Goal: Communication & Community: Answer question/provide support

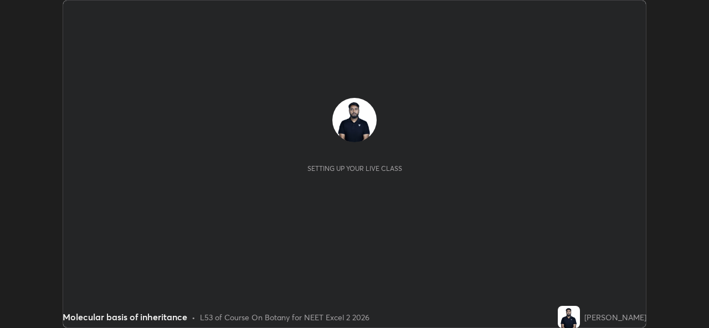
scroll to position [328, 708]
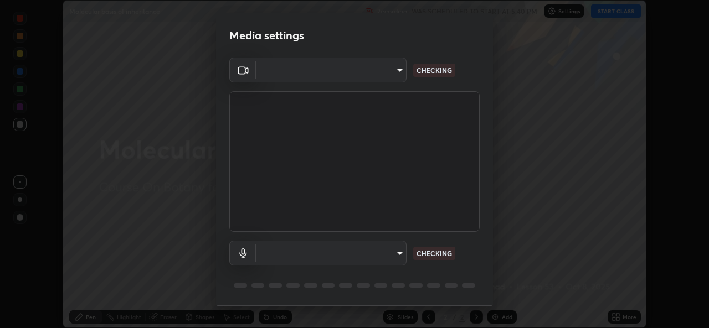
type input "d5dd4d4f0ad50d578cabb58e37a21e958f8cd01c412184e56a13254a0c40bdc7"
type input "36cd9f89a23acff87b04cca3604351d0b29241054667b16386bdc59ab177bbc1"
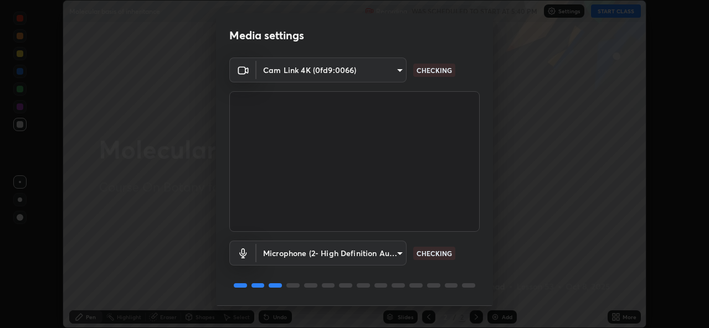
scroll to position [35, 0]
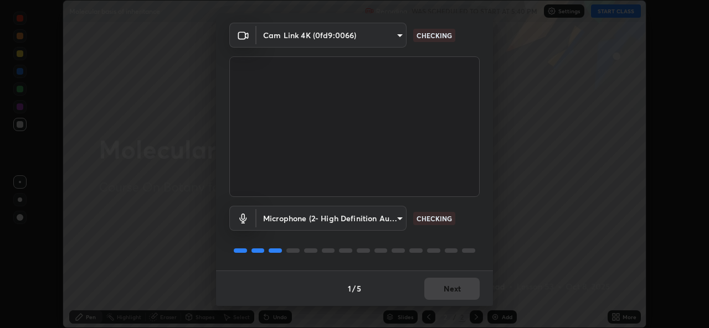
click at [454, 292] on div "1 / 5 Next" at bounding box center [354, 288] width 277 height 35
click at [465, 291] on div "1 / 5 Next" at bounding box center [354, 288] width 277 height 35
click at [460, 286] on div "1 / 5 Next" at bounding box center [354, 288] width 277 height 35
click at [461, 289] on div "1 / 5 Next" at bounding box center [354, 288] width 277 height 35
click at [458, 290] on div "1 / 5 Next" at bounding box center [354, 288] width 277 height 35
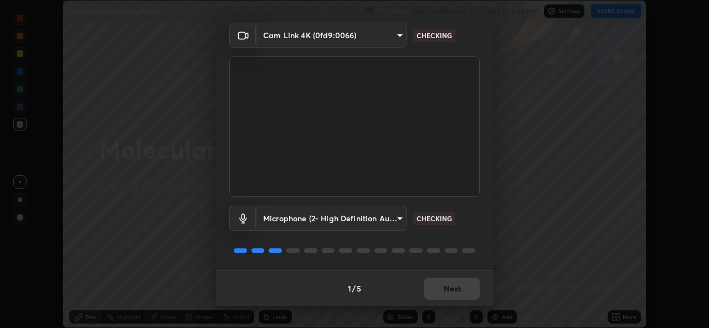
click at [458, 290] on div "1 / 5 Next" at bounding box center [354, 288] width 277 height 35
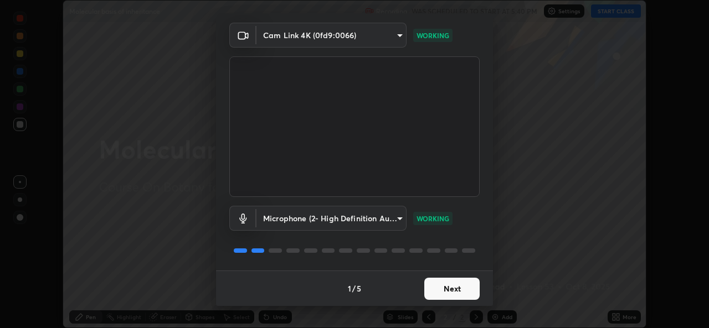
click at [458, 287] on button "Next" at bounding box center [451, 289] width 55 height 22
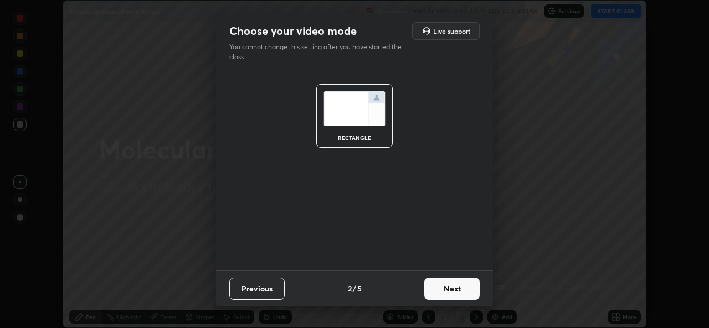
scroll to position [0, 0]
click at [459, 287] on button "Next" at bounding box center [451, 289] width 55 height 22
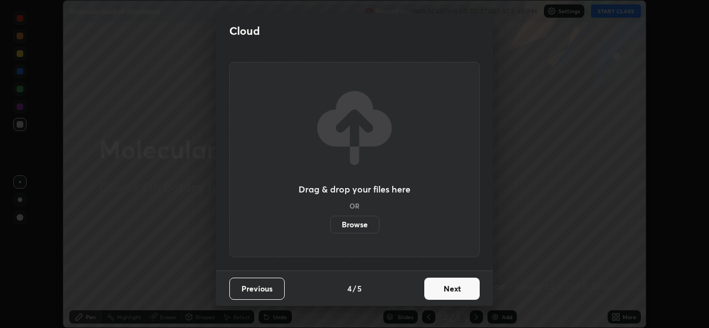
click at [461, 287] on button "Next" at bounding box center [451, 289] width 55 height 22
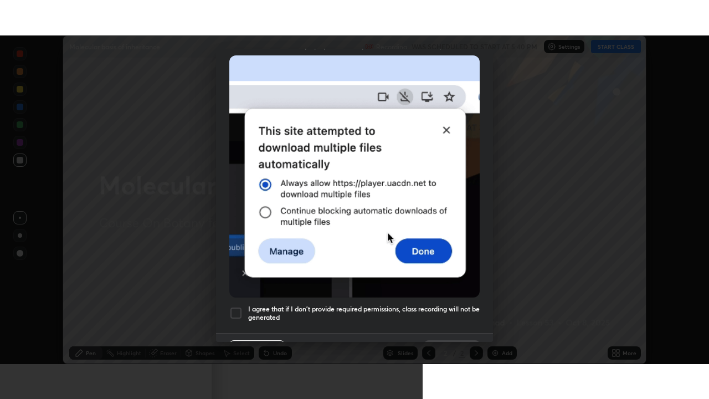
scroll to position [261, 0]
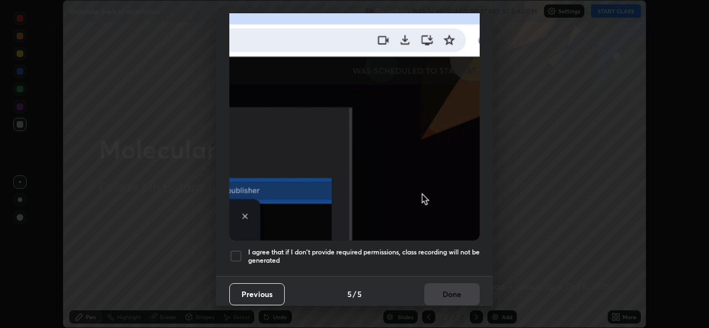
click at [239, 250] on div at bounding box center [235, 256] width 13 height 13
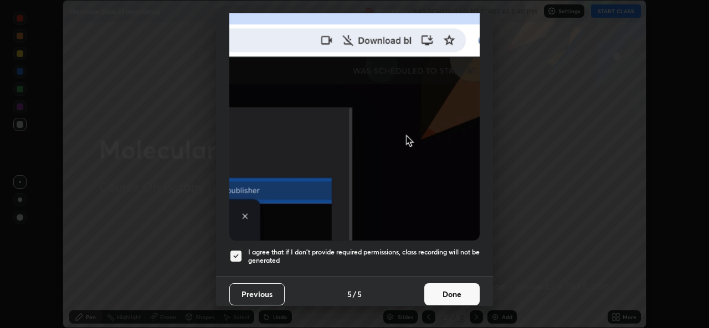
click at [441, 287] on button "Done" at bounding box center [451, 294] width 55 height 22
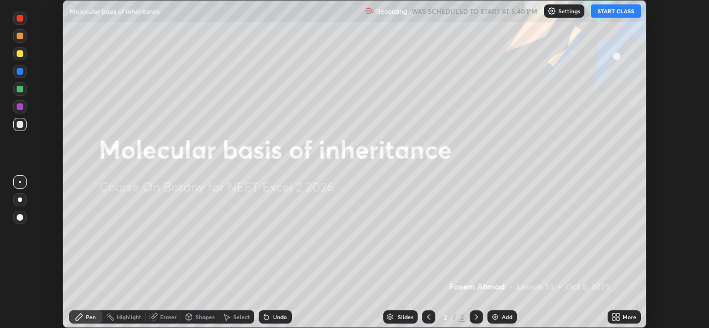
click at [617, 319] on icon at bounding box center [617, 319] width 3 height 3
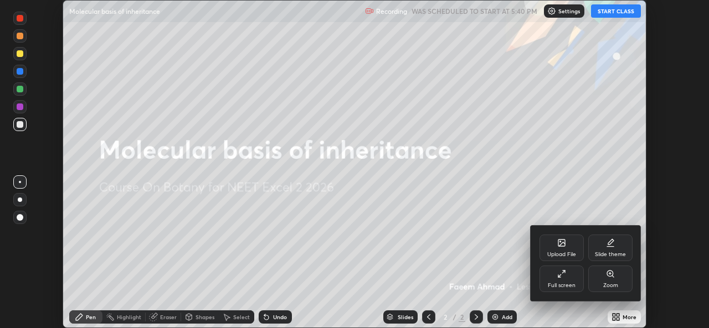
click at [575, 280] on div "Full screen" at bounding box center [561, 279] width 44 height 27
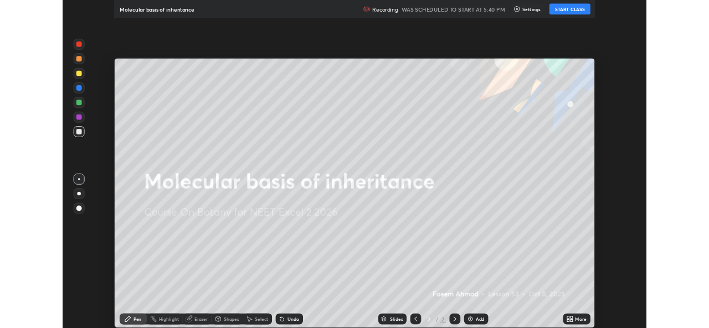
scroll to position [399, 709]
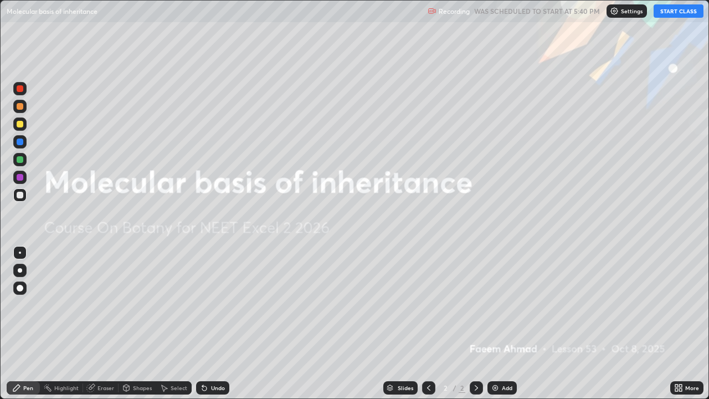
click at [679, 9] on button "START CLASS" at bounding box center [678, 10] width 50 height 13
click at [508, 328] on div "Add" at bounding box center [507, 388] width 11 height 6
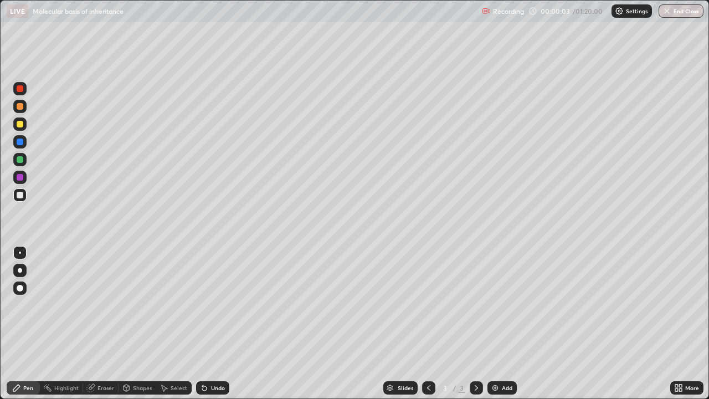
click at [23, 126] on div at bounding box center [20, 124] width 7 height 7
click at [20, 195] on div at bounding box center [20, 195] width 7 height 7
click at [20, 123] on div at bounding box center [20, 124] width 7 height 7
click at [102, 328] on div "Eraser" at bounding box center [105, 388] width 17 height 6
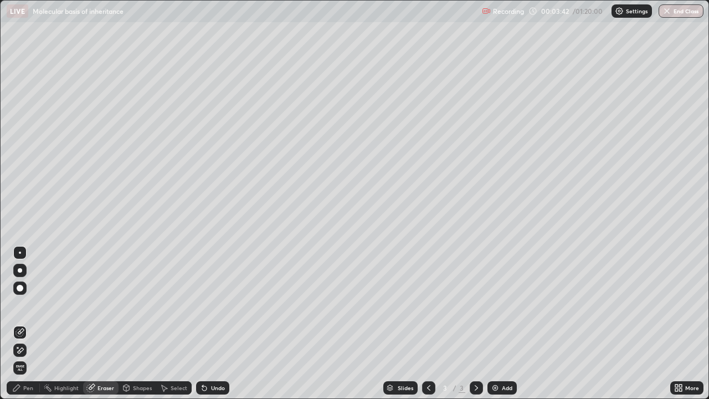
click at [23, 328] on icon at bounding box center [20, 349] width 9 height 9
click at [31, 328] on div "Pen" at bounding box center [28, 388] width 10 height 6
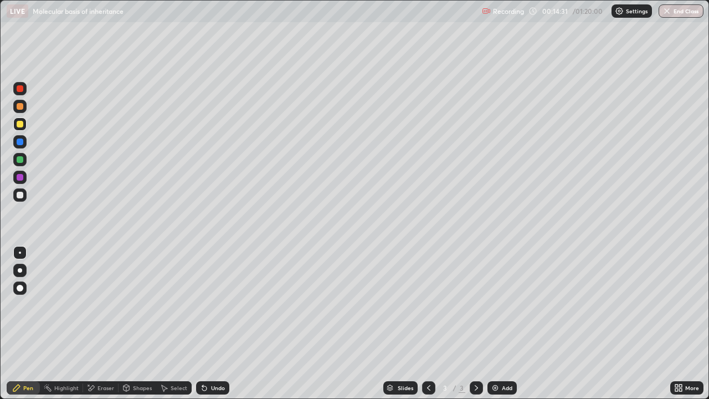
click at [104, 328] on div "Eraser" at bounding box center [105, 388] width 17 height 6
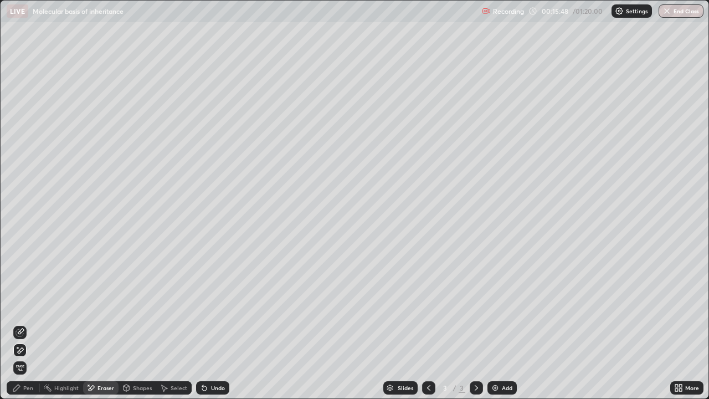
click at [33, 328] on div "Pen" at bounding box center [28, 388] width 10 height 6
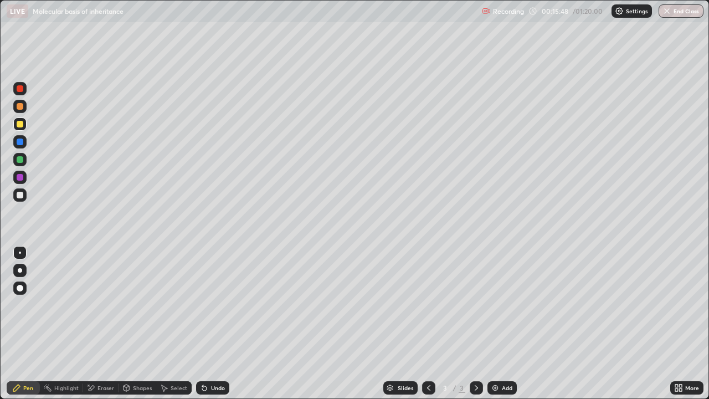
click at [24, 123] on div at bounding box center [19, 123] width 13 height 13
click at [21, 195] on div at bounding box center [20, 195] width 7 height 7
click at [25, 125] on div at bounding box center [19, 123] width 13 height 13
click at [20, 200] on div at bounding box center [19, 194] width 13 height 13
click at [104, 328] on div "Eraser" at bounding box center [105, 388] width 17 height 6
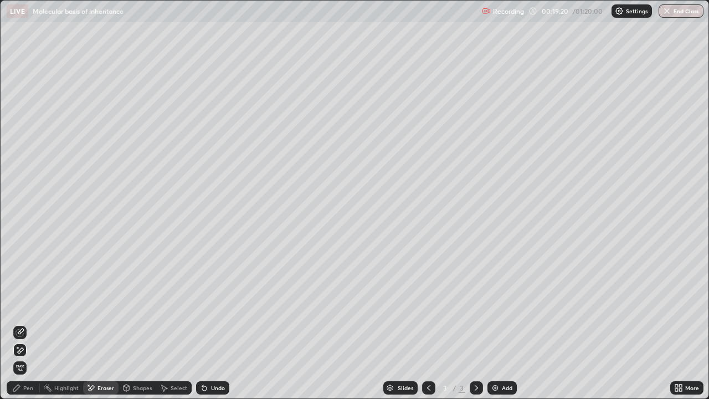
click at [30, 328] on div "Pen" at bounding box center [23, 387] width 33 height 13
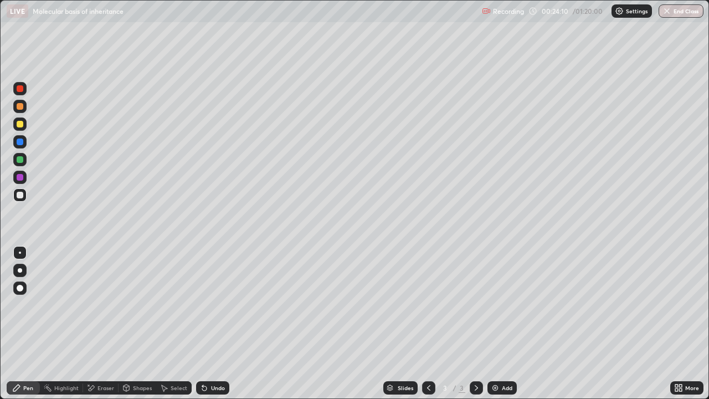
click at [226, 328] on div "Undo" at bounding box center [212, 387] width 33 height 13
click at [511, 328] on div "Add" at bounding box center [507, 388] width 11 height 6
click at [20, 126] on div at bounding box center [20, 124] width 7 height 7
click at [209, 328] on div "Undo" at bounding box center [212, 387] width 33 height 13
click at [25, 194] on div at bounding box center [19, 194] width 13 height 13
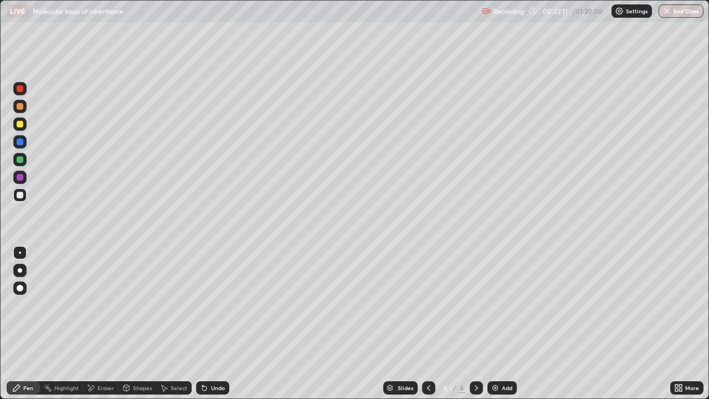
click at [27, 122] on div at bounding box center [20, 124] width 18 height 18
click at [212, 328] on div "Undo" at bounding box center [218, 388] width 14 height 6
click at [218, 328] on div "Undo" at bounding box center [218, 388] width 14 height 6
click at [214, 328] on div "Undo" at bounding box center [218, 388] width 14 height 6
click at [20, 288] on div at bounding box center [20, 288] width 7 height 7
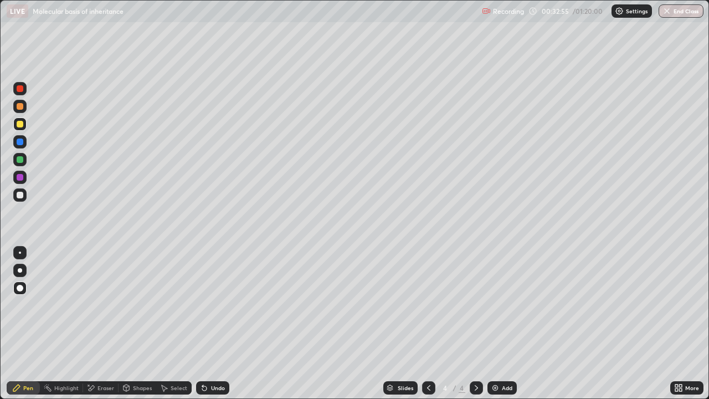
click at [212, 328] on div "Undo" at bounding box center [218, 388] width 14 height 6
click at [24, 251] on div at bounding box center [19, 252] width 13 height 13
click at [21, 198] on div at bounding box center [20, 195] width 7 height 7
click at [220, 328] on div "Undo" at bounding box center [212, 387] width 33 height 13
click at [221, 328] on div "Undo" at bounding box center [218, 388] width 14 height 6
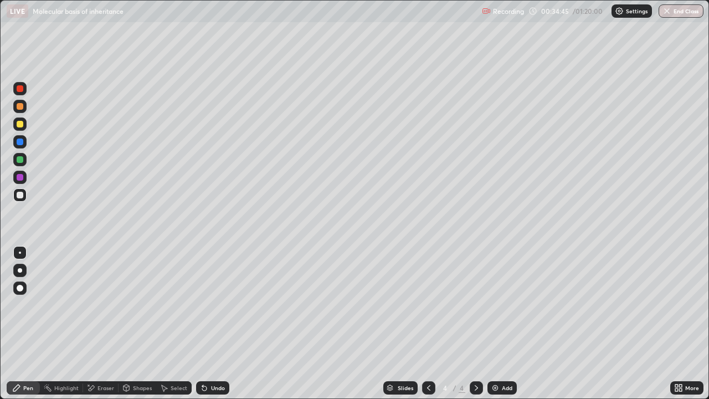
click at [219, 328] on div "Undo" at bounding box center [218, 388] width 14 height 6
click at [220, 328] on div "Undo" at bounding box center [218, 388] width 14 height 6
click at [223, 328] on div "Undo" at bounding box center [218, 388] width 14 height 6
click at [218, 328] on div "Undo" at bounding box center [218, 388] width 14 height 6
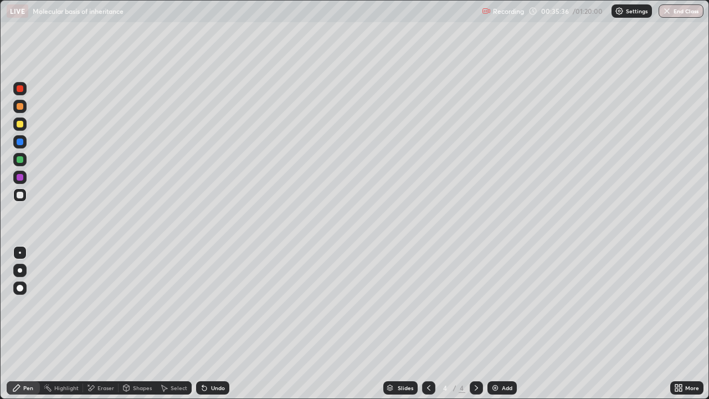
click at [340, 328] on div "Slides 4 / 4 Add" at bounding box center [449, 387] width 441 height 22
click at [226, 328] on div "Undo" at bounding box center [212, 387] width 33 height 13
click at [502, 328] on div "Add" at bounding box center [507, 388] width 11 height 6
click at [427, 328] on icon at bounding box center [428, 387] width 9 height 9
click at [507, 328] on div "Add" at bounding box center [507, 388] width 11 height 6
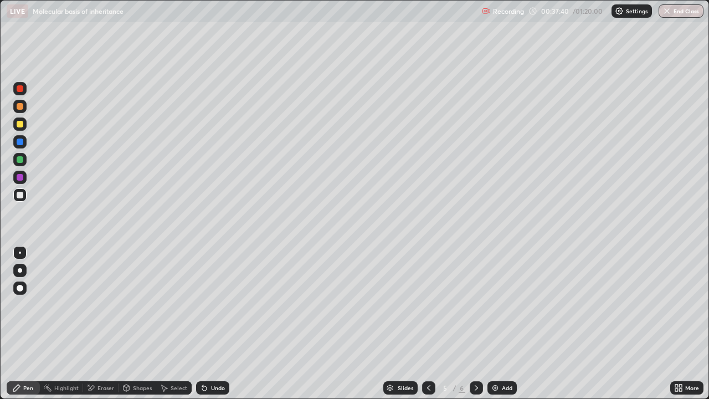
click at [426, 328] on icon at bounding box center [428, 387] width 9 height 9
click at [475, 328] on icon at bounding box center [476, 387] width 9 height 9
click at [24, 126] on div at bounding box center [19, 123] width 13 height 13
click at [24, 197] on div at bounding box center [19, 194] width 13 height 13
click at [19, 125] on div at bounding box center [20, 124] width 7 height 7
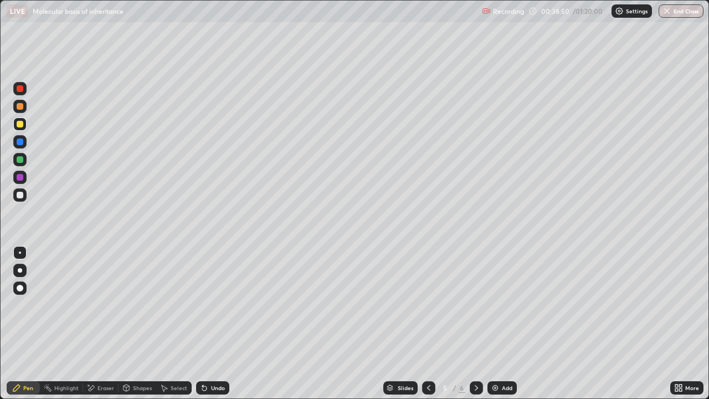
click at [27, 194] on div at bounding box center [20, 195] width 18 height 18
click at [220, 328] on div "Undo" at bounding box center [218, 388] width 14 height 6
click at [219, 328] on div "Undo" at bounding box center [218, 388] width 14 height 6
click at [217, 328] on div "Undo" at bounding box center [218, 388] width 14 height 6
click at [215, 328] on div "Undo" at bounding box center [218, 388] width 14 height 6
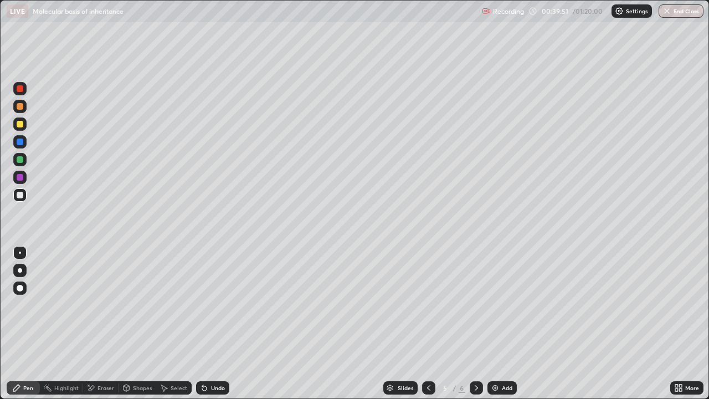
click at [22, 122] on div at bounding box center [20, 124] width 7 height 7
click at [25, 197] on div at bounding box center [19, 194] width 13 height 13
click at [512, 328] on div "Add" at bounding box center [501, 387] width 29 height 13
click at [215, 328] on div "Undo" at bounding box center [212, 387] width 33 height 13
click at [221, 328] on div "Undo" at bounding box center [212, 387] width 33 height 13
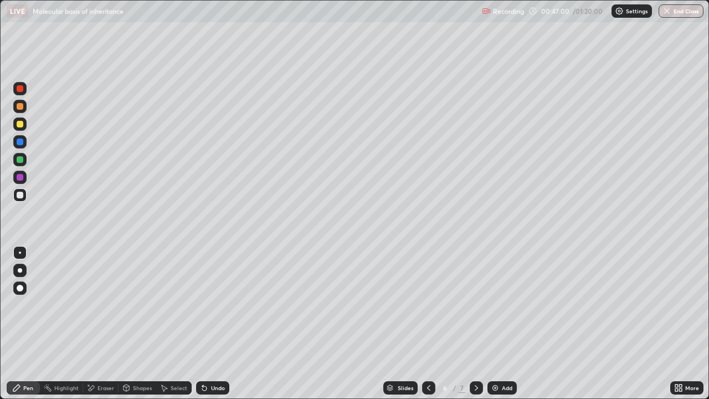
click at [214, 328] on div "Undo" at bounding box center [218, 388] width 14 height 6
click at [505, 328] on div "Add" at bounding box center [507, 388] width 11 height 6
click at [427, 328] on icon at bounding box center [428, 387] width 9 height 9
click at [214, 328] on div "Undo" at bounding box center [218, 388] width 14 height 6
click at [510, 328] on div "Add" at bounding box center [501, 387] width 29 height 13
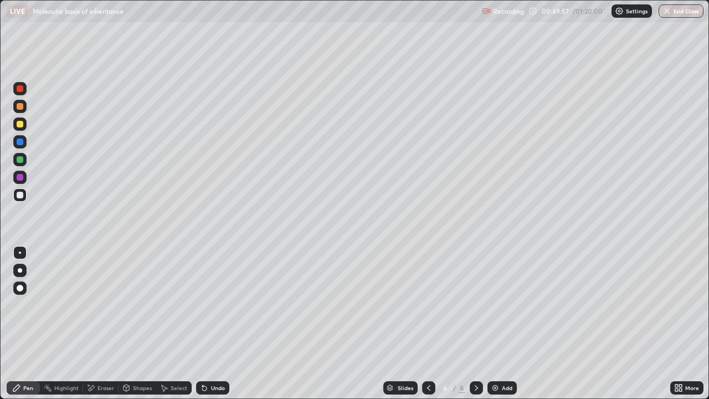
click at [508, 328] on div "Add" at bounding box center [501, 387] width 29 height 13
click at [25, 122] on div at bounding box center [19, 123] width 13 height 13
click at [216, 328] on div "Undo" at bounding box center [218, 388] width 14 height 6
click at [20, 194] on div at bounding box center [20, 195] width 7 height 7
click at [503, 328] on div "Add" at bounding box center [507, 388] width 11 height 6
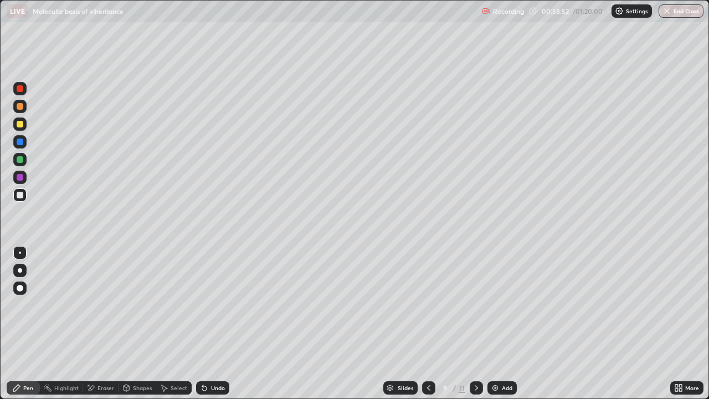
click at [25, 127] on div at bounding box center [19, 123] width 13 height 13
click at [23, 195] on div at bounding box center [19, 194] width 13 height 13
click at [223, 328] on div "Undo" at bounding box center [218, 388] width 14 height 6
click at [514, 328] on div "Add" at bounding box center [501, 387] width 29 height 13
click at [427, 328] on icon at bounding box center [428, 387] width 9 height 9
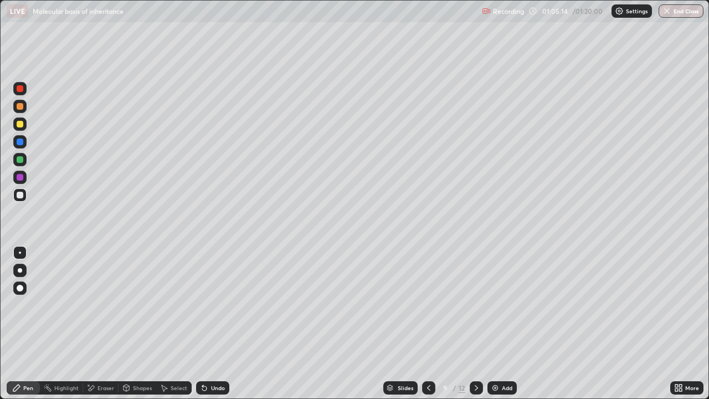
click at [475, 328] on icon at bounding box center [476, 387] width 9 height 9
click at [105, 18] on div "LIVE Molecular basis of inheritance" at bounding box center [242, 11] width 471 height 22
click at [17, 125] on div at bounding box center [20, 124] width 7 height 7
click at [20, 89] on div at bounding box center [20, 88] width 7 height 7
click at [16, 194] on div at bounding box center [19, 194] width 13 height 13
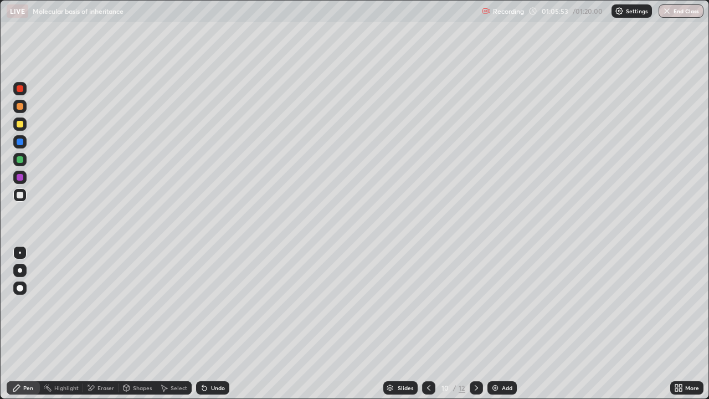
click at [208, 328] on div "Undo" at bounding box center [212, 387] width 33 height 13
click at [211, 328] on div "Undo" at bounding box center [218, 388] width 14 height 6
click at [207, 328] on div "Undo" at bounding box center [212, 387] width 33 height 13
click at [208, 328] on div "Undo" at bounding box center [212, 387] width 33 height 13
click at [204, 328] on icon at bounding box center [204, 387] width 9 height 9
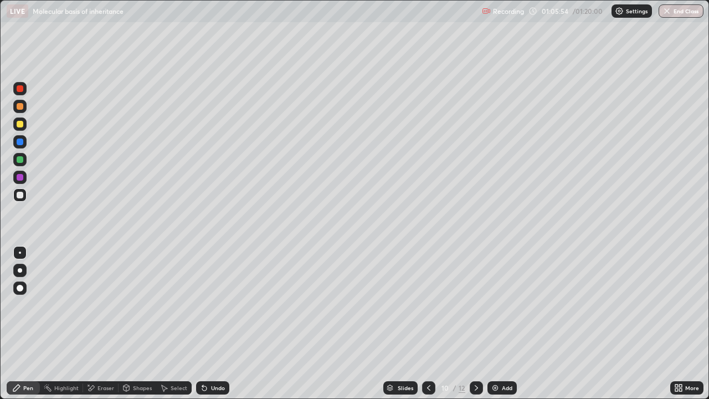
click at [203, 328] on icon at bounding box center [204, 388] width 4 height 4
click at [211, 328] on div "Undo" at bounding box center [218, 388] width 14 height 6
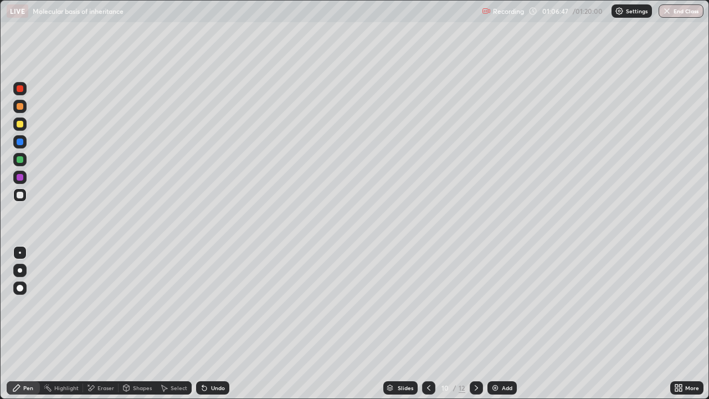
click at [215, 328] on div "Undo" at bounding box center [218, 388] width 14 height 6
click at [212, 328] on div "Undo" at bounding box center [218, 388] width 14 height 6
click at [211, 328] on div "Undo" at bounding box center [218, 388] width 14 height 6
click at [219, 328] on div "Undo" at bounding box center [218, 388] width 14 height 6
click at [215, 328] on div "Undo" at bounding box center [218, 388] width 14 height 6
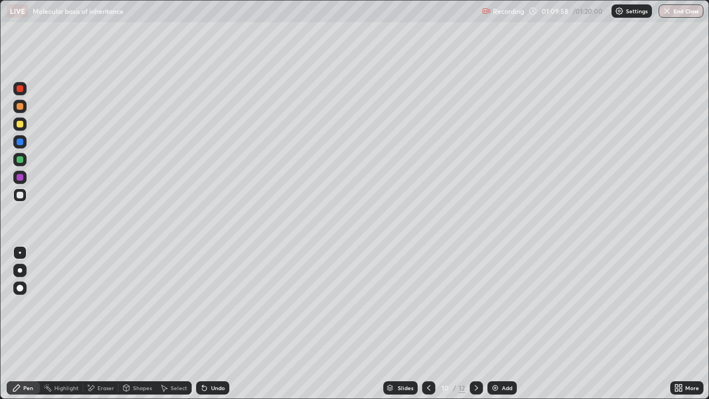
click at [225, 328] on div "Undo" at bounding box center [211, 387] width 38 height 22
click at [217, 328] on div "Undo" at bounding box center [212, 387] width 33 height 13
click at [218, 328] on div "Undo" at bounding box center [212, 387] width 33 height 13
click at [215, 328] on div "Undo" at bounding box center [218, 388] width 14 height 6
click at [498, 328] on img at bounding box center [495, 387] width 9 height 9
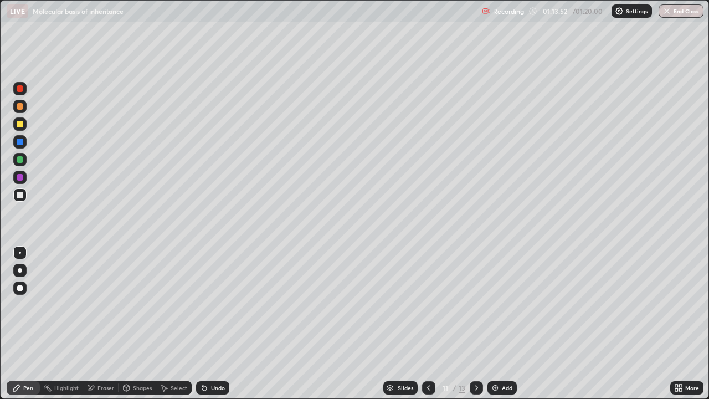
click at [20, 126] on div at bounding box center [20, 124] width 7 height 7
click at [21, 194] on div at bounding box center [20, 195] width 7 height 7
click at [210, 328] on div "Undo" at bounding box center [212, 387] width 33 height 13
click at [215, 328] on div "Undo" at bounding box center [218, 388] width 14 height 6
click at [216, 328] on div "Undo" at bounding box center [212, 387] width 33 height 13
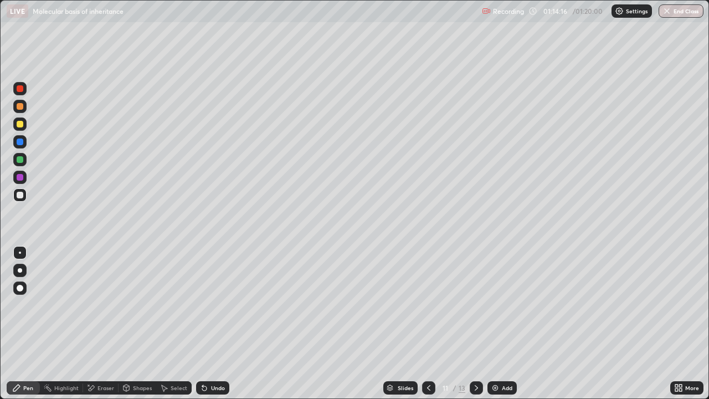
click at [216, 328] on div "Undo" at bounding box center [212, 387] width 33 height 13
click at [20, 124] on div at bounding box center [20, 124] width 7 height 7
click at [24, 193] on div at bounding box center [19, 194] width 13 height 13
click at [228, 328] on div "Undo" at bounding box center [212, 387] width 33 height 13
click at [226, 328] on div "Undo" at bounding box center [212, 387] width 33 height 13
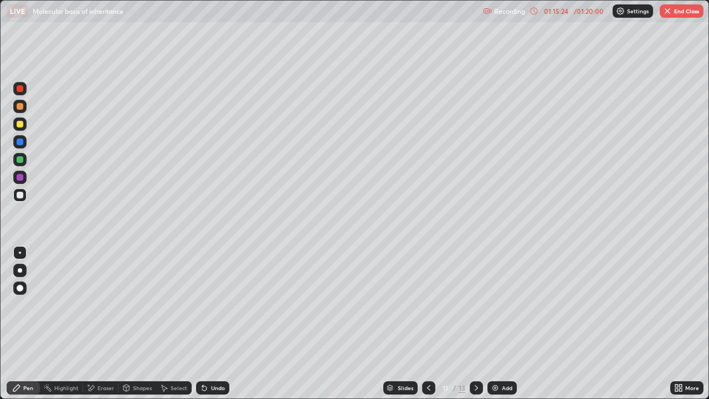
click at [226, 328] on div "Undo" at bounding box center [212, 387] width 33 height 13
click at [228, 328] on div "Undo" at bounding box center [212, 387] width 33 height 13
click at [225, 328] on div "Undo" at bounding box center [212, 387] width 33 height 13
click at [226, 328] on div "Undo" at bounding box center [212, 387] width 33 height 13
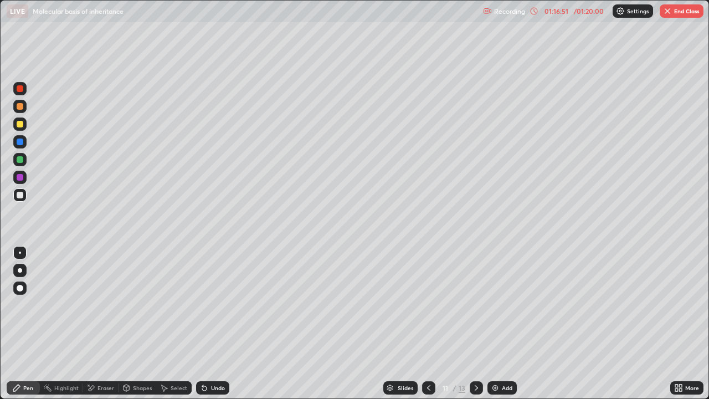
click at [20, 124] on div at bounding box center [20, 124] width 7 height 7
click at [25, 194] on div at bounding box center [19, 194] width 13 height 13
click at [504, 328] on div "Add" at bounding box center [501, 387] width 29 height 13
click at [20, 124] on div at bounding box center [20, 124] width 7 height 7
click at [214, 328] on div "Undo" at bounding box center [218, 388] width 14 height 6
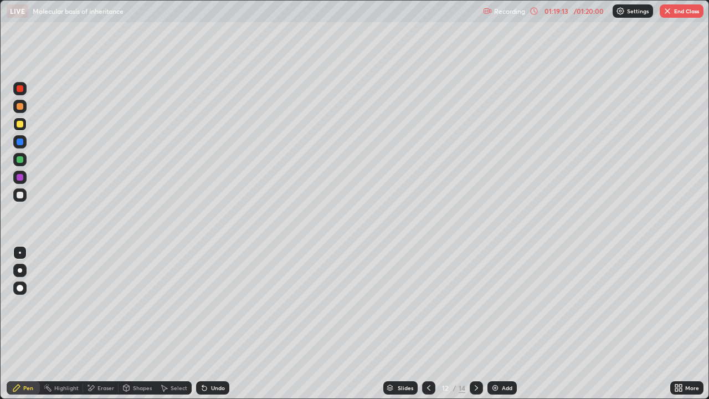
click at [19, 195] on div at bounding box center [20, 195] width 7 height 7
click at [19, 123] on div at bounding box center [20, 124] width 7 height 7
click at [427, 328] on icon at bounding box center [428, 388] width 3 height 6
click at [475, 328] on icon at bounding box center [476, 387] width 9 height 9
click at [18, 195] on div at bounding box center [20, 195] width 7 height 7
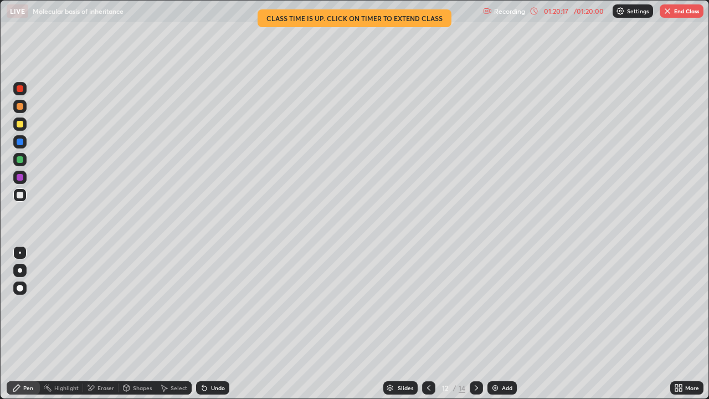
click at [113, 328] on div "Eraser" at bounding box center [105, 388] width 17 height 6
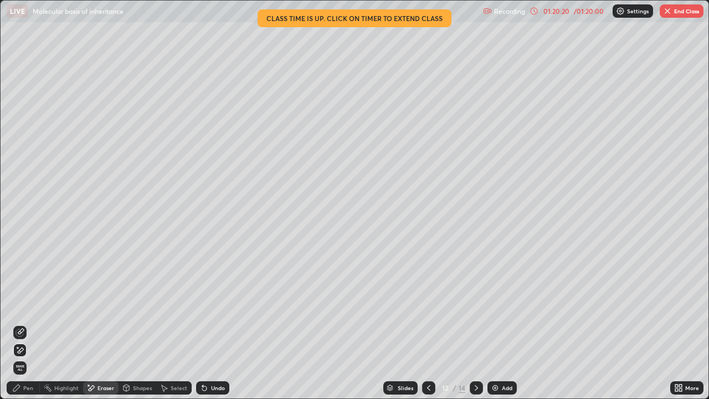
click at [32, 328] on div "Pen" at bounding box center [28, 388] width 10 height 6
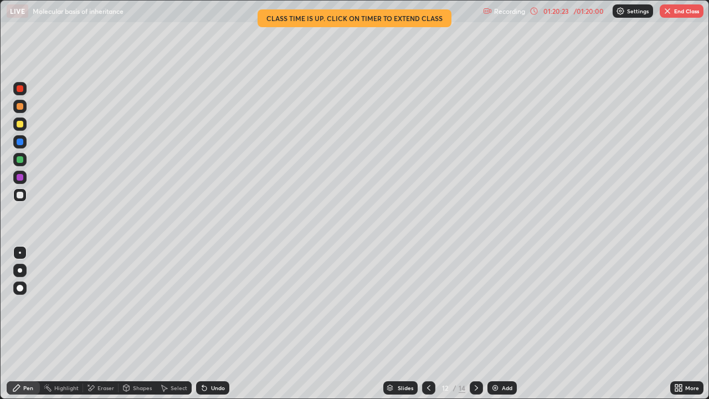
click at [20, 195] on div at bounding box center [20, 195] width 7 height 7
click at [680, 15] on button "End Class" at bounding box center [681, 10] width 44 height 13
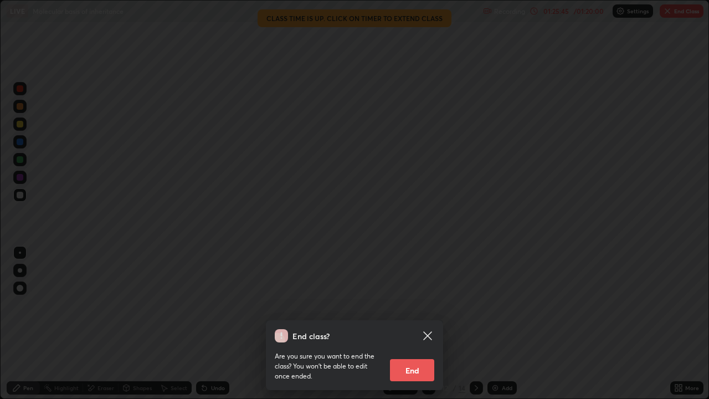
click at [421, 328] on button "End" at bounding box center [412, 370] width 44 height 22
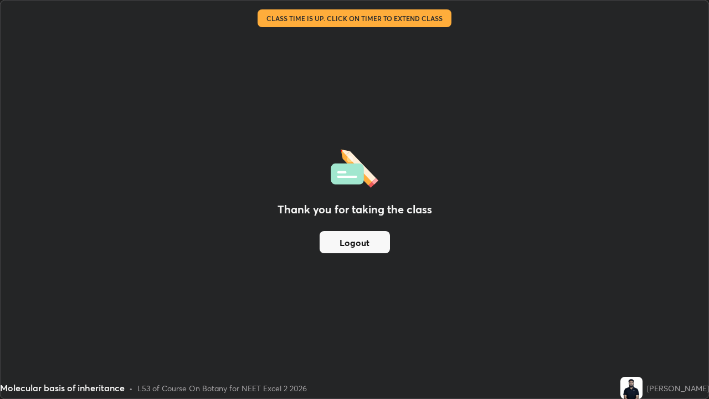
click at [399, 253] on div "Thank you for taking the class Logout" at bounding box center [355, 200] width 708 height 398
click at [410, 192] on div "Thank you for taking the class Logout" at bounding box center [355, 200] width 708 height 398
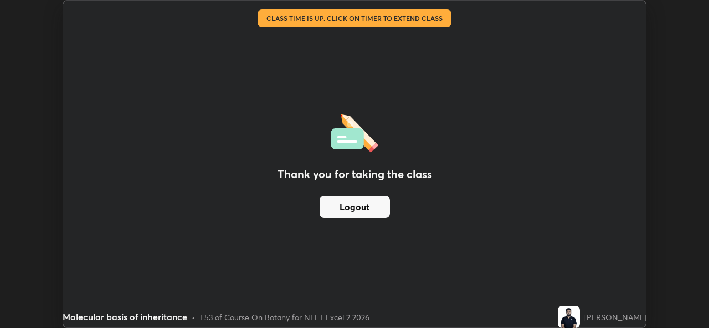
scroll to position [55039, 54658]
